Goal: Task Accomplishment & Management: Complete application form

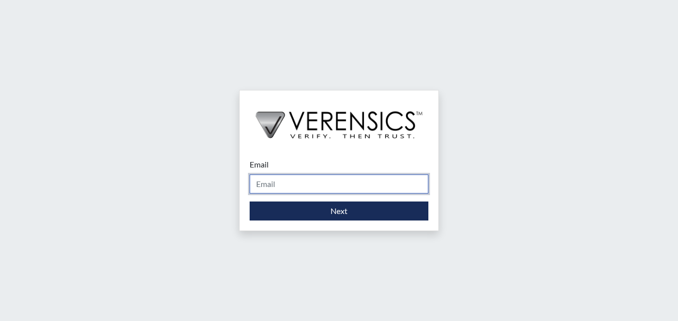
click at [326, 185] on input "Email" at bounding box center [339, 183] width 179 height 19
type input "[PERSON_NAME][EMAIL_ADDRESS][DOMAIN_NAME]"
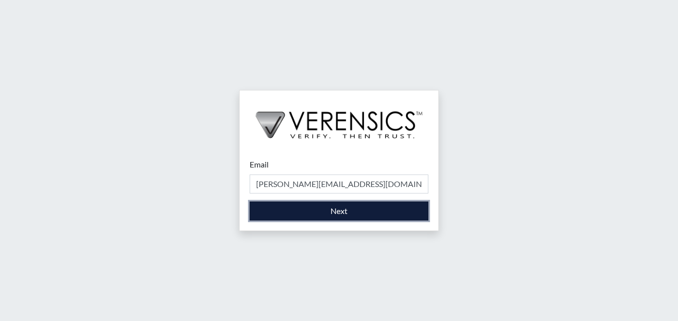
click at [341, 208] on button "Next" at bounding box center [339, 210] width 179 height 19
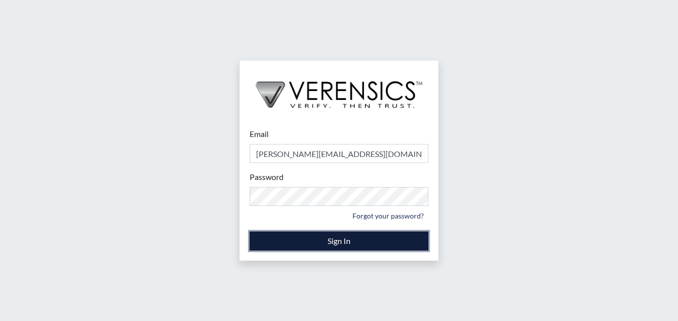
click at [340, 242] on button "Sign In" at bounding box center [339, 240] width 179 height 19
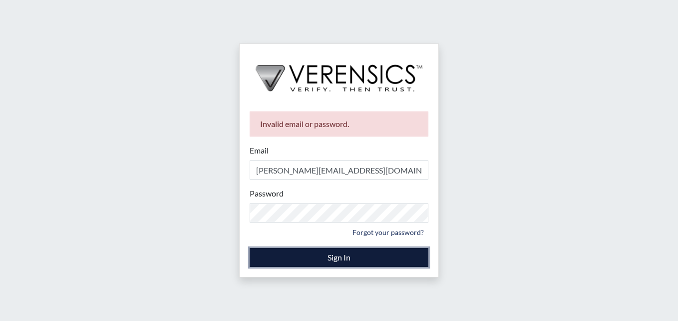
click at [357, 255] on button "Sign In" at bounding box center [339, 257] width 179 height 19
click at [344, 257] on button "Sign In" at bounding box center [339, 257] width 179 height 19
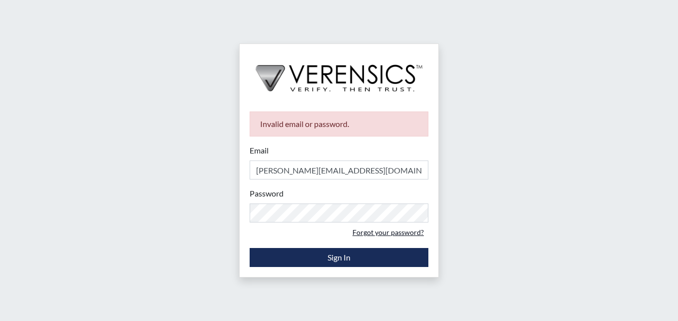
click at [397, 234] on link "Forgot your password?" at bounding box center [388, 231] width 80 height 15
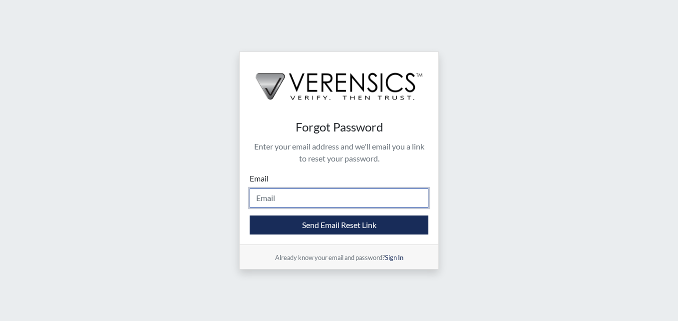
click at [326, 201] on input "Email" at bounding box center [339, 197] width 179 height 19
type input "[PERSON_NAME][EMAIL_ADDRESS][DOMAIN_NAME]"
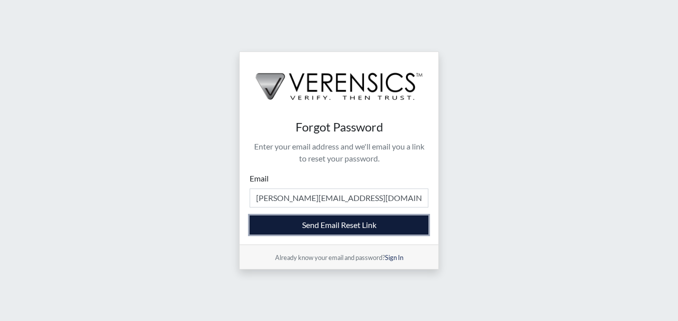
click at [329, 227] on button "Send Email Reset Link" at bounding box center [339, 224] width 179 height 19
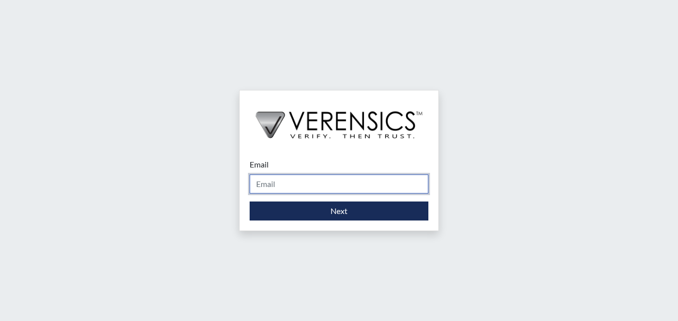
click at [301, 186] on input "Email" at bounding box center [339, 183] width 179 height 19
type input "[PERSON_NAME][EMAIL_ADDRESS][DOMAIN_NAME]"
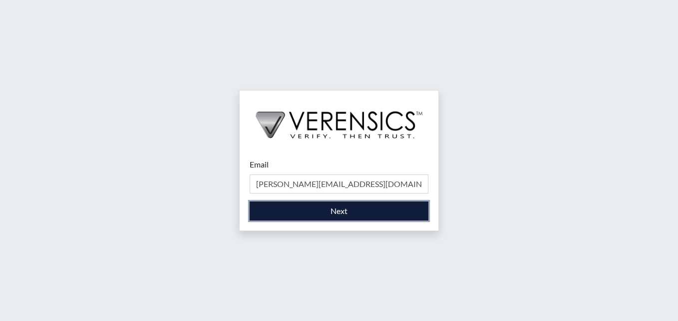
click at [342, 208] on button "Next" at bounding box center [339, 210] width 179 height 19
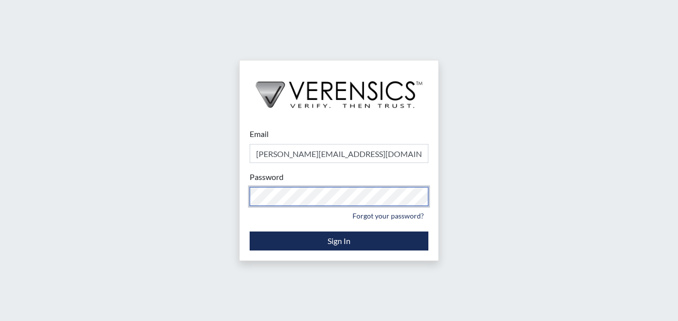
click at [251, 220] on div "Password Please provide your password. Forgot your password?" at bounding box center [339, 197] width 179 height 52
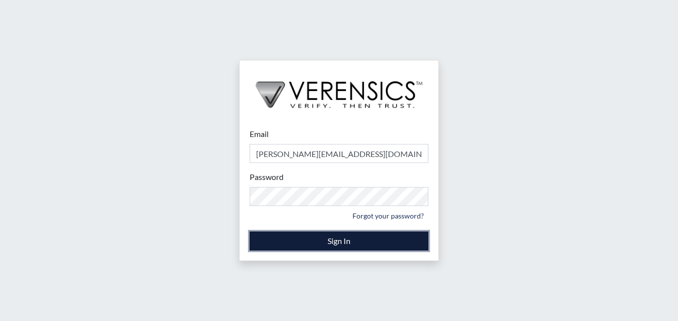
click at [338, 240] on button "Sign In" at bounding box center [339, 240] width 179 height 19
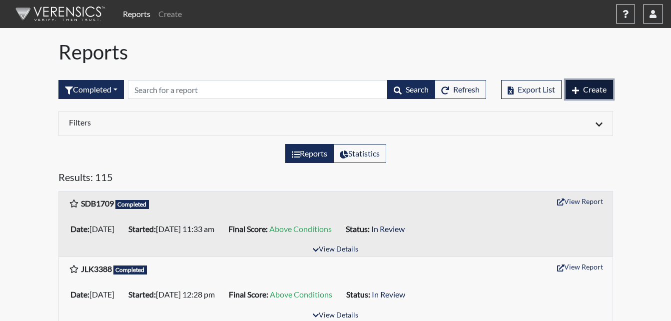
click at [589, 86] on span "Create" at bounding box center [594, 88] width 23 height 9
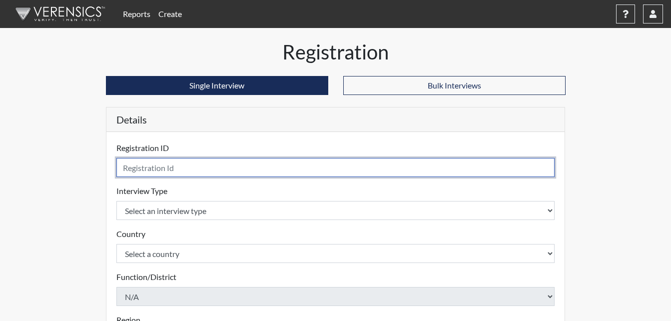
click at [239, 167] on input "text" at bounding box center [335, 167] width 439 height 19
drag, startPoint x: 141, startPoint y: 166, endPoint x: 119, endPoint y: 173, distance: 23.1
click at [119, 173] on input "SDC" at bounding box center [335, 167] width 439 height 19
type input "DSC2066"
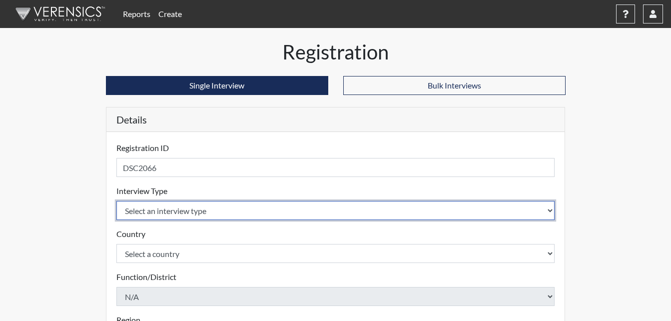
click at [227, 209] on select "Select an interview type Corrections Pre-Employment" at bounding box center [335, 210] width 439 height 19
select select "ff733e93-e1bf-11ea-9c9f-0eff0cf7eb8f"
click at [116, 201] on select "Select an interview type Corrections Pre-Employment" at bounding box center [335, 210] width 439 height 19
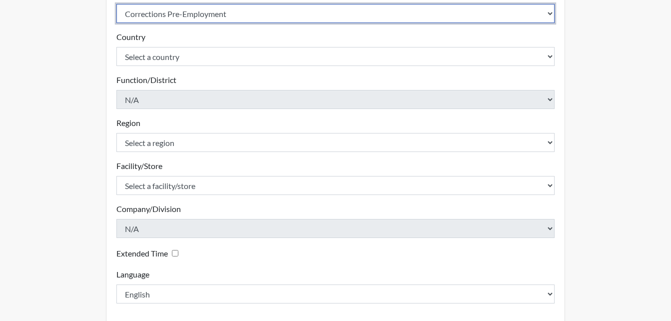
scroll to position [200, 0]
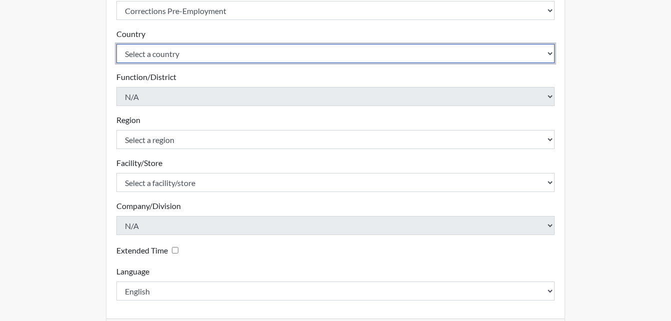
click at [218, 53] on select "Select a country [GEOGRAPHIC_DATA] [GEOGRAPHIC_DATA]" at bounding box center [335, 53] width 439 height 19
select select "united-states-of-[GEOGRAPHIC_DATA]"
click at [116, 44] on select "Select a country [GEOGRAPHIC_DATA] [GEOGRAPHIC_DATA]" at bounding box center [335, 53] width 439 height 19
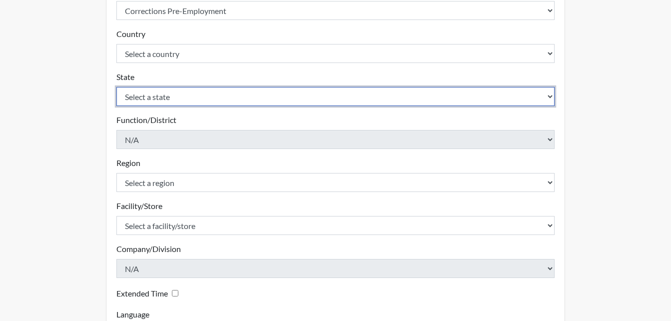
click at [224, 92] on select "Select a state [US_STATE] [US_STATE] [US_STATE] [US_STATE] [US_STATE] [US_STATE…" at bounding box center [335, 96] width 439 height 19
select select "GA"
click at [116, 87] on select "Select a state [US_STATE] [US_STATE] [US_STATE] [US_STATE] [US_STATE] [US_STATE…" at bounding box center [335, 96] width 439 height 19
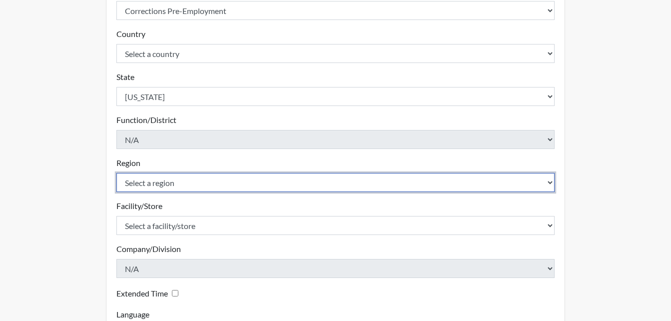
click at [223, 180] on select "Select a region [GEOGRAPHIC_DATA]" at bounding box center [335, 182] width 439 height 19
select select "743fb50d-a618-40f0-9631-f2ad6878b8a9"
click at [116, 173] on select "Select a region [GEOGRAPHIC_DATA]" at bounding box center [335, 182] width 439 height 19
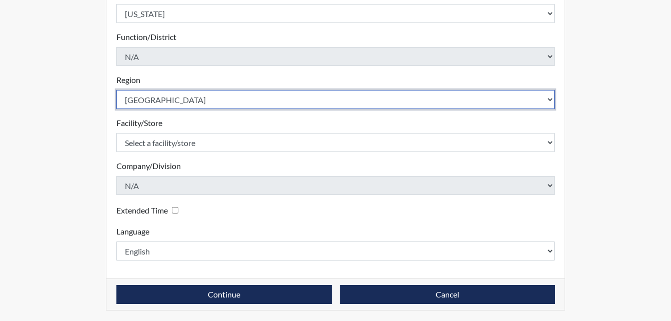
scroll to position [284, 0]
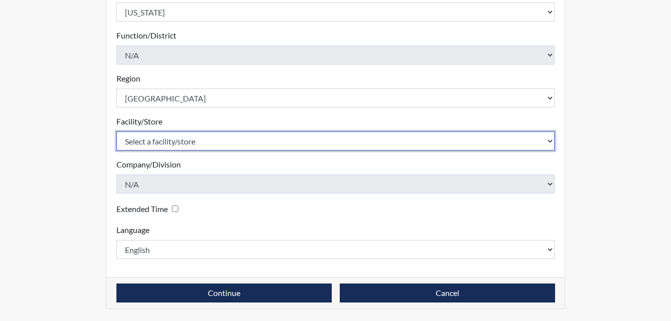
click at [232, 144] on select "Select a facility/store [PERSON_NAME]" at bounding box center [335, 140] width 439 height 19
select select "ab6d1851-a51e-4a62-ad24-fdddfecf2d94"
click at [116, 131] on select "Select a facility/store [PERSON_NAME]" at bounding box center [335, 140] width 439 height 19
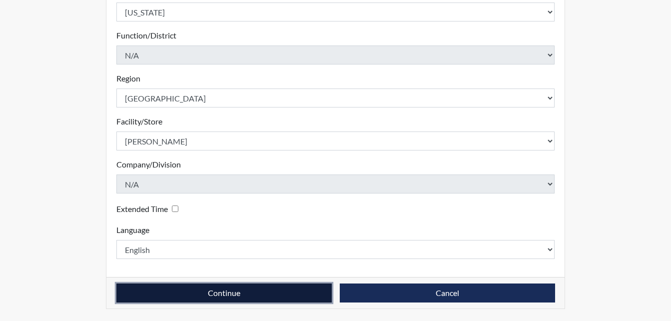
click at [222, 290] on button "Continue" at bounding box center [223, 292] width 215 height 19
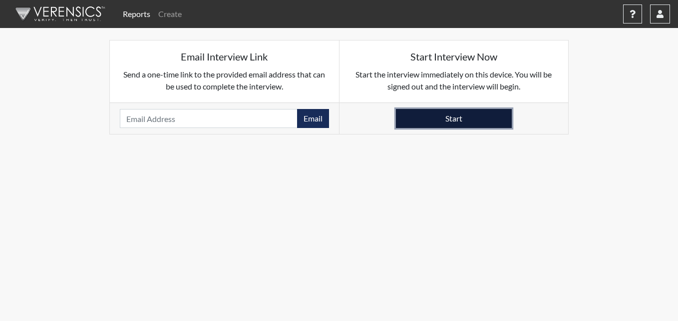
click at [440, 117] on button "Start" at bounding box center [454, 118] width 116 height 19
